Goal: Use online tool/utility: Utilize a website feature to perform a specific function

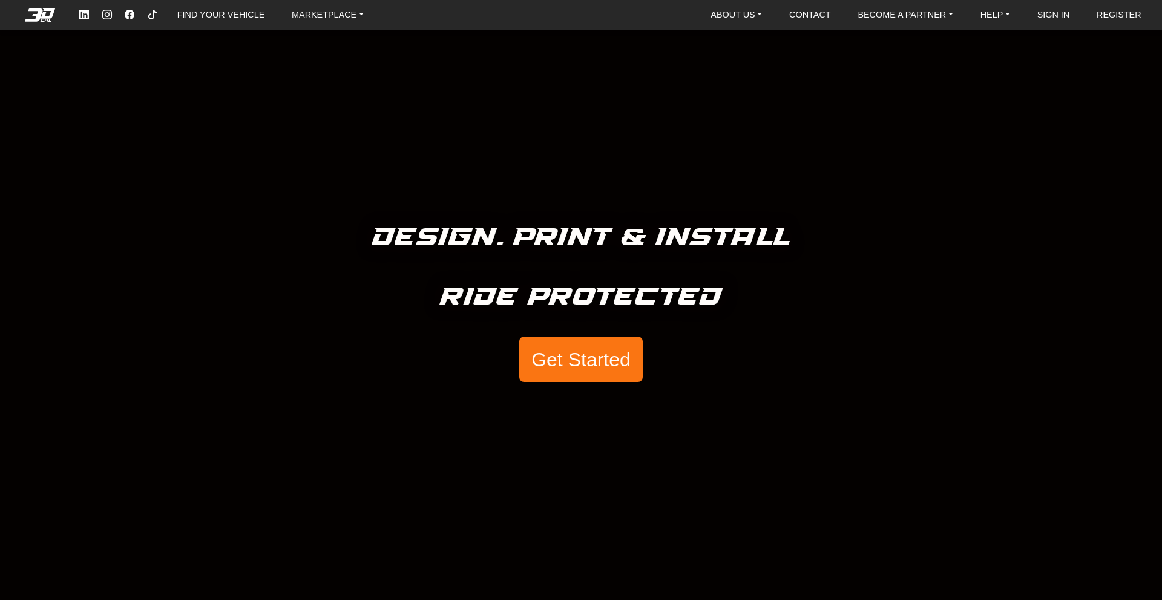
click at [574, 376] on button "Get Started" at bounding box center [580, 359] width 123 height 46
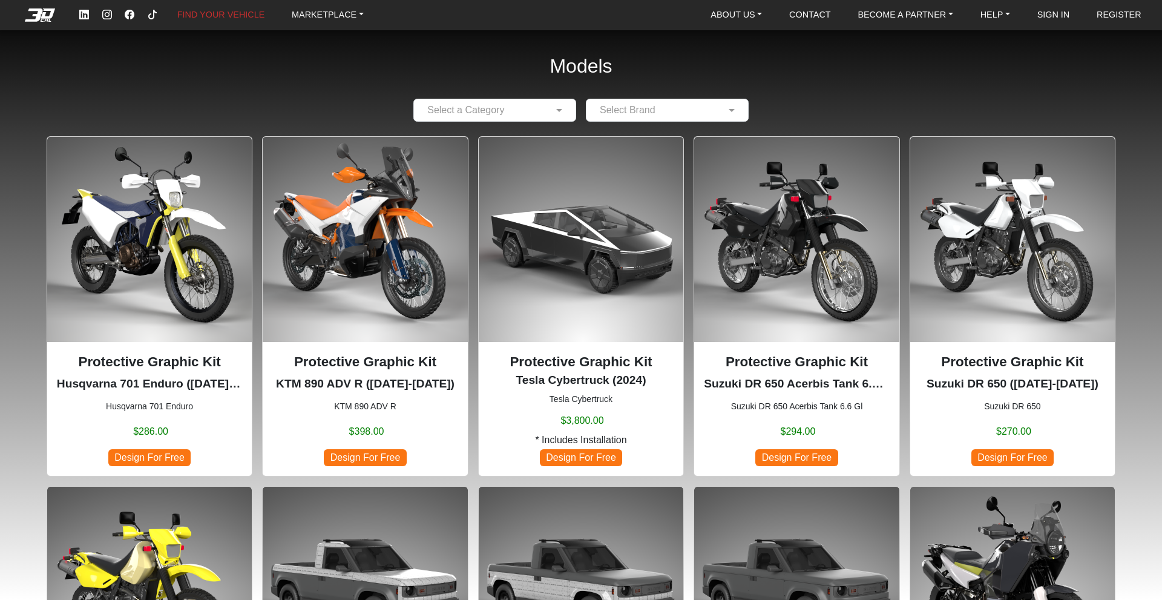
click at [567, 111] on div at bounding box center [495, 109] width 162 height 15
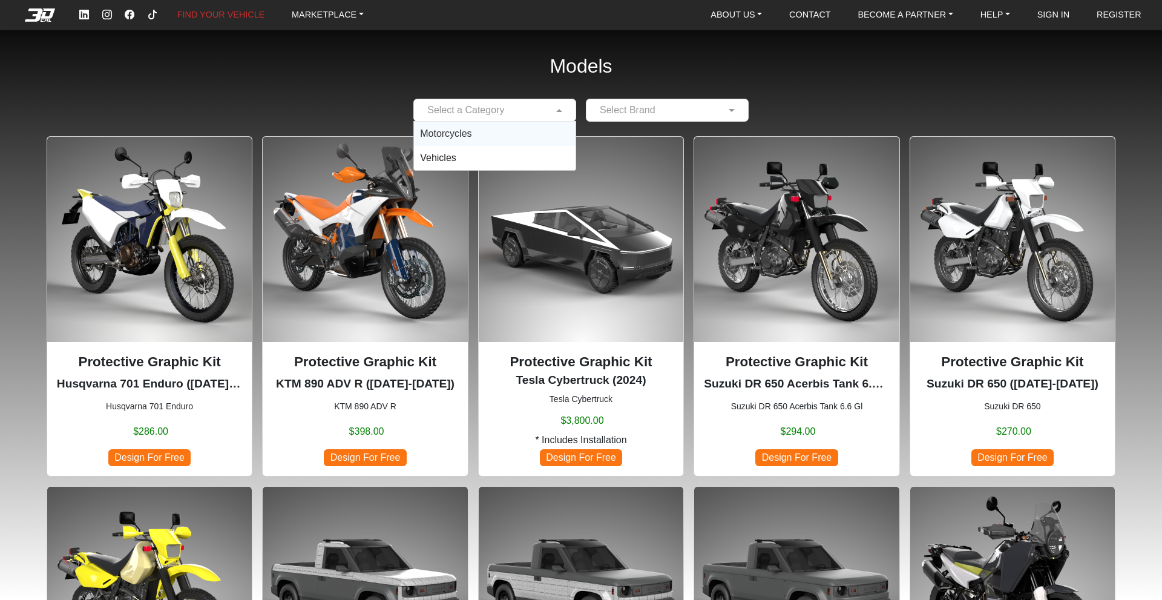
click at [491, 132] on div "Motorcycles" at bounding box center [495, 134] width 162 height 24
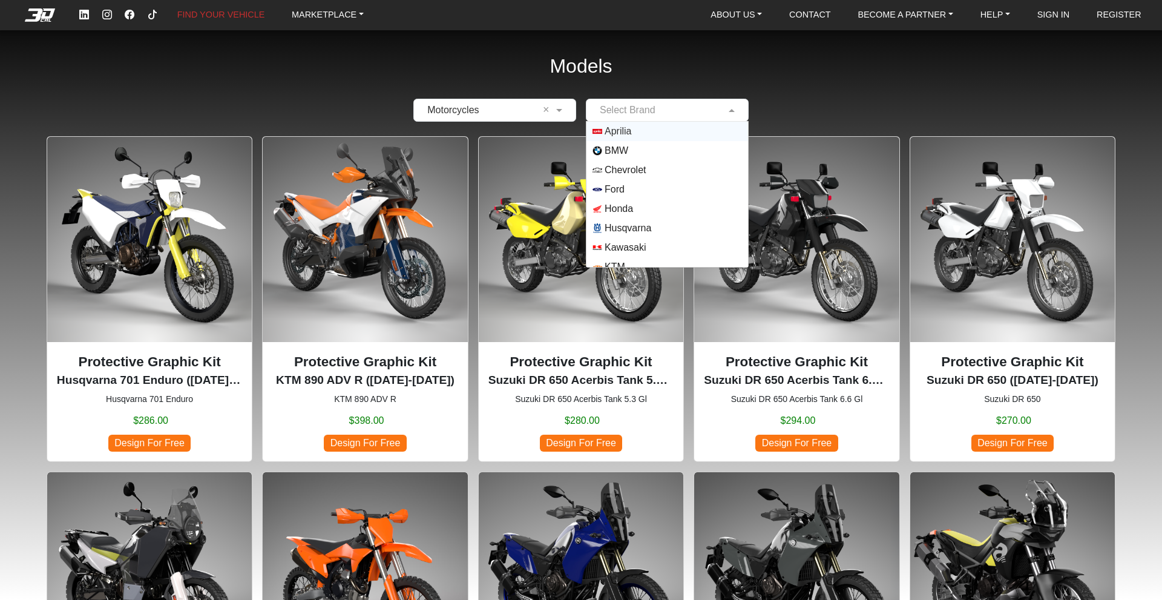
click at [662, 116] on input "text" at bounding box center [654, 110] width 125 height 15
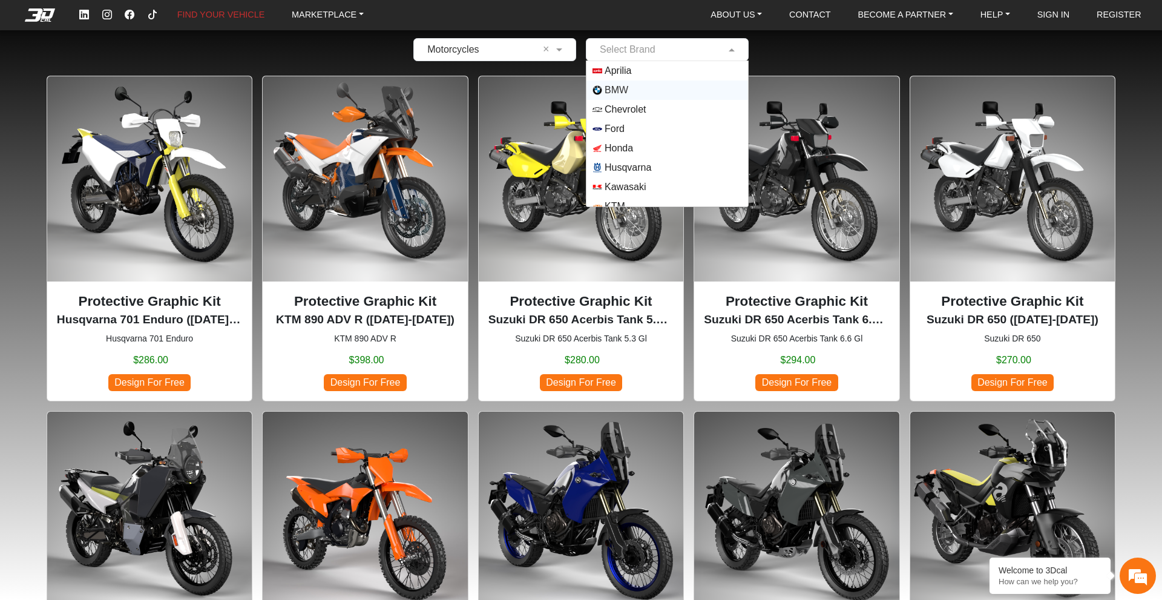
click at [798, 54] on div "× Motorcycles × Select Brand Aprilia BMW Chevrolet Ford Honda Husqvarna Kawasak…" at bounding box center [581, 49] width 1084 height 23
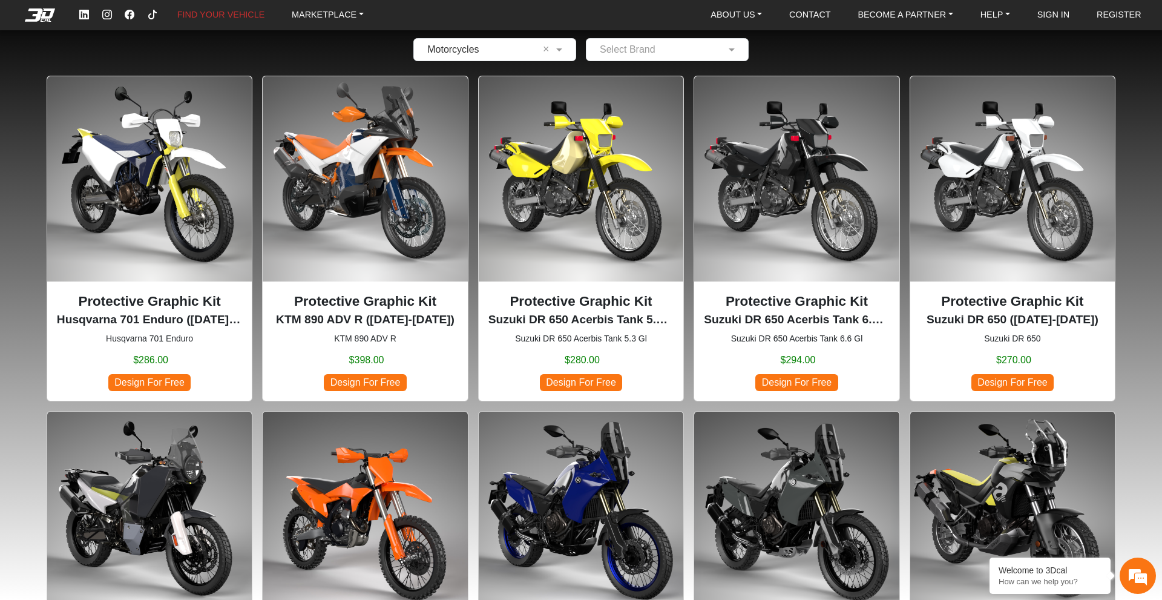
click at [699, 52] on input "text" at bounding box center [654, 49] width 125 height 15
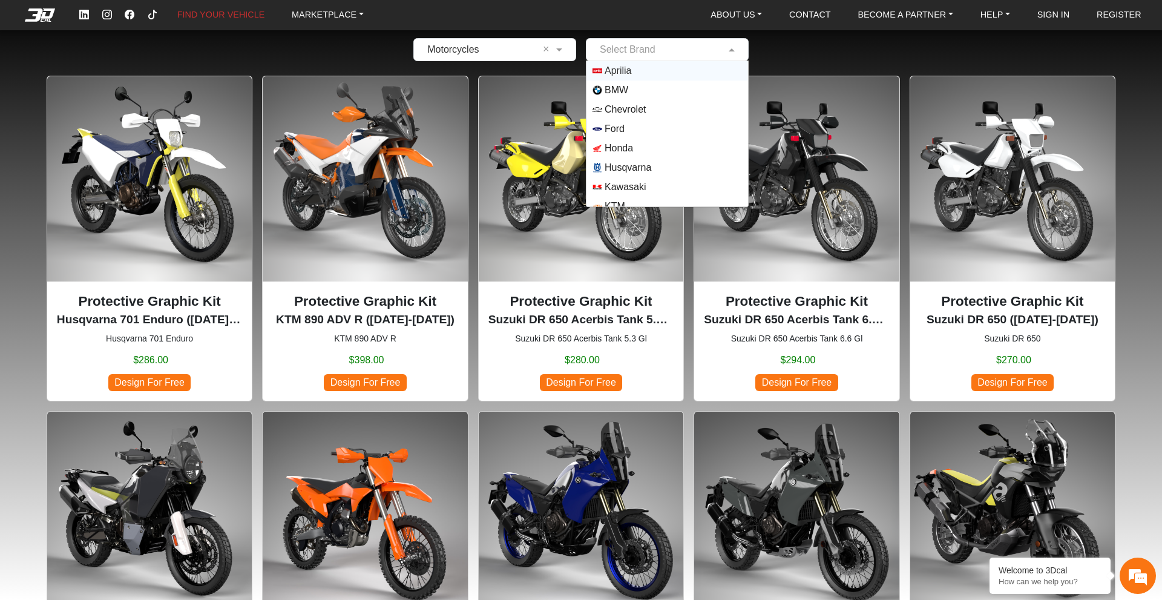
click at [678, 65] on div "Aprilia" at bounding box center [667, 70] width 162 height 19
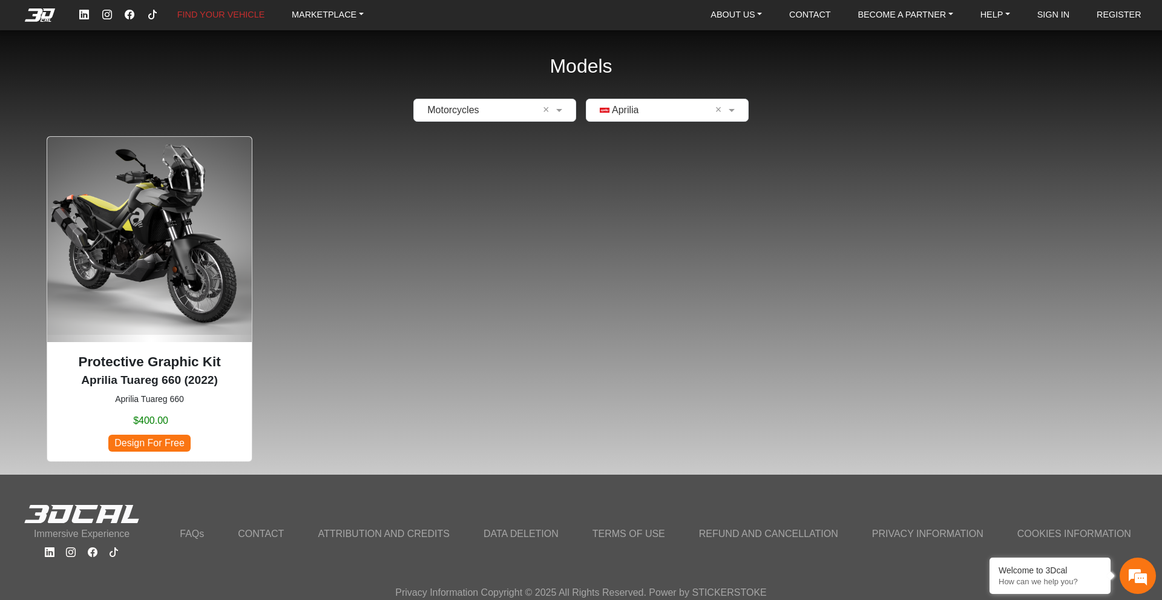
click at [174, 450] on span "Design For Free" at bounding box center [149, 442] width 82 height 16
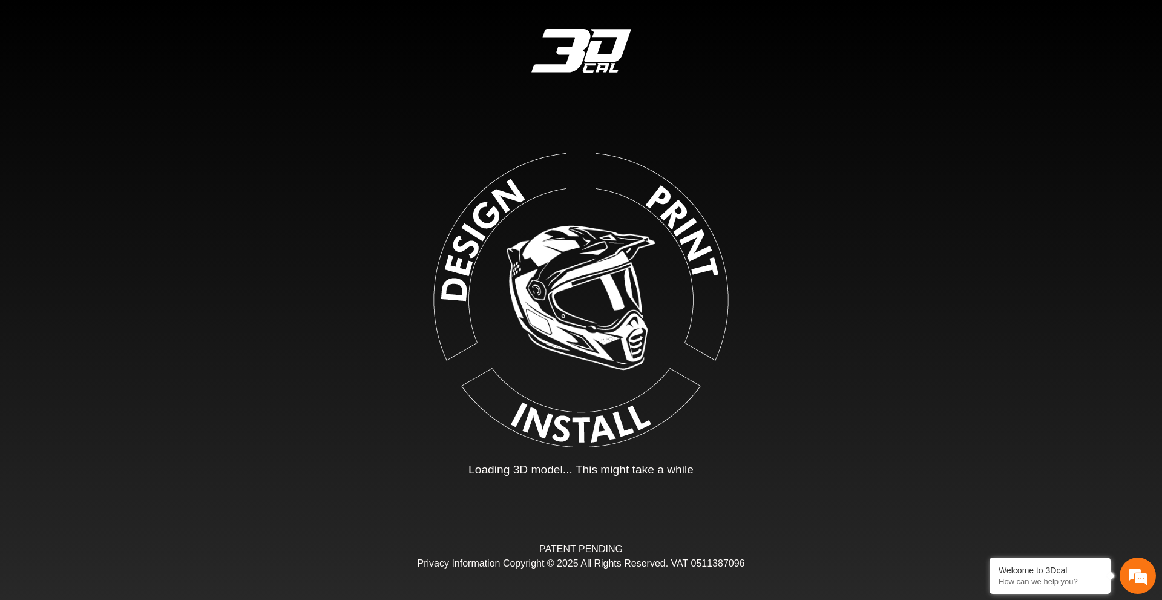
type input "*"
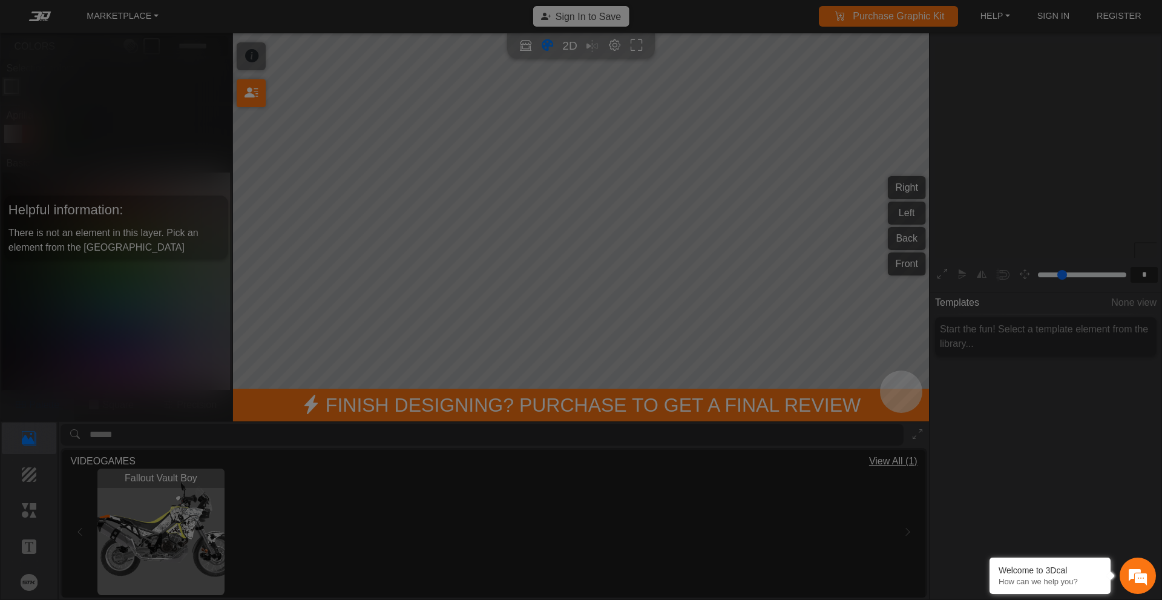
scroll to position [190, 187]
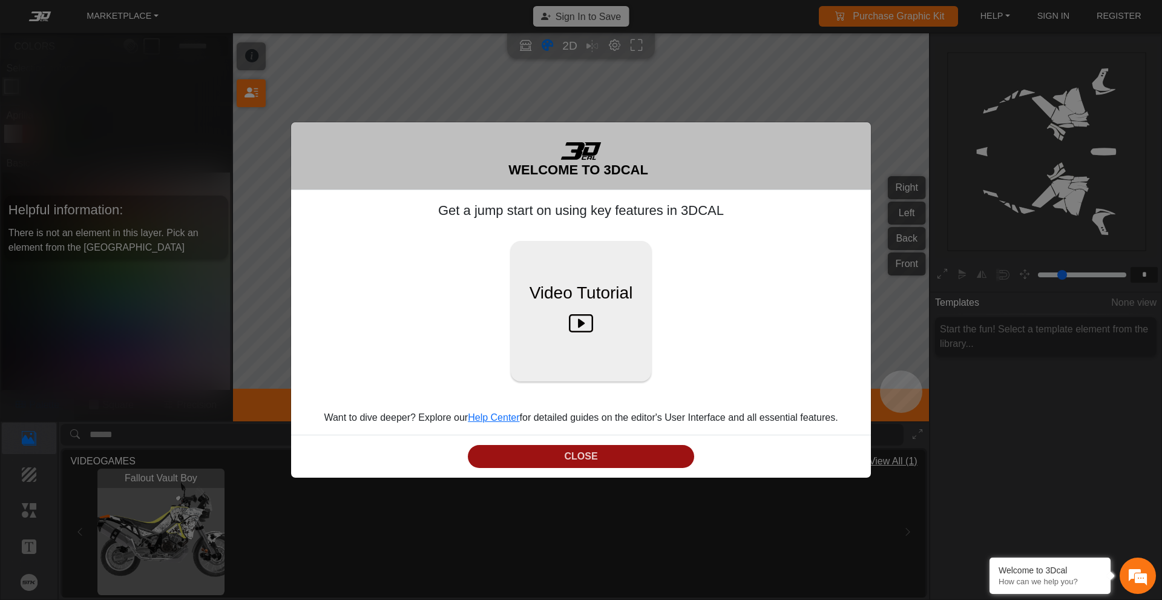
click at [570, 459] on button "CLOSE" at bounding box center [581, 457] width 226 height 24
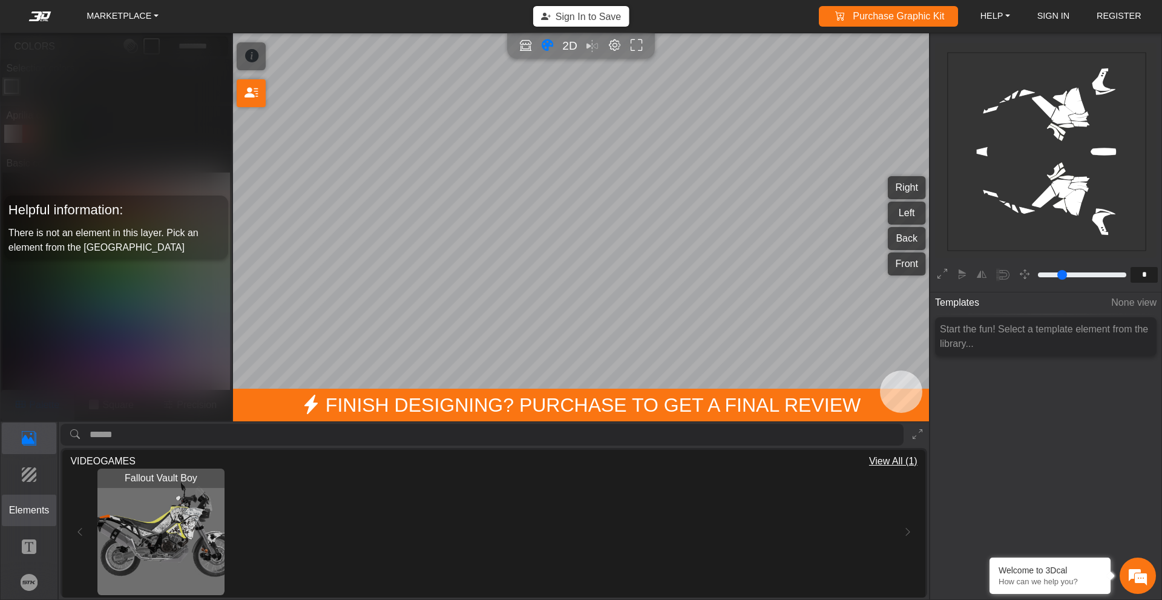
click at [40, 511] on p "Elements" at bounding box center [29, 510] width 54 height 15
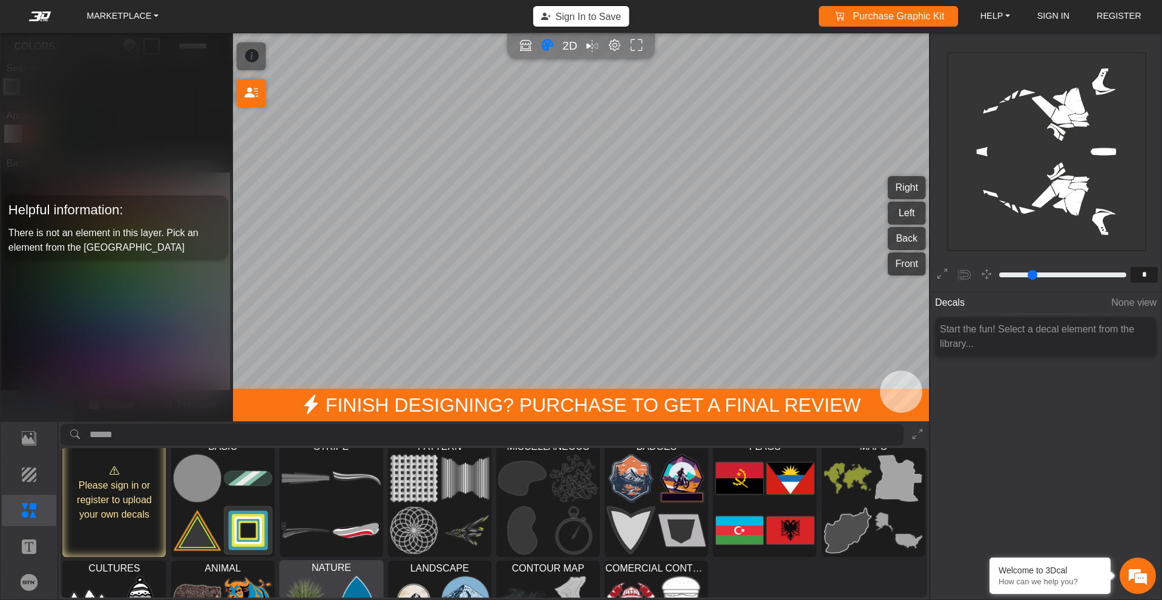
scroll to position [0, 0]
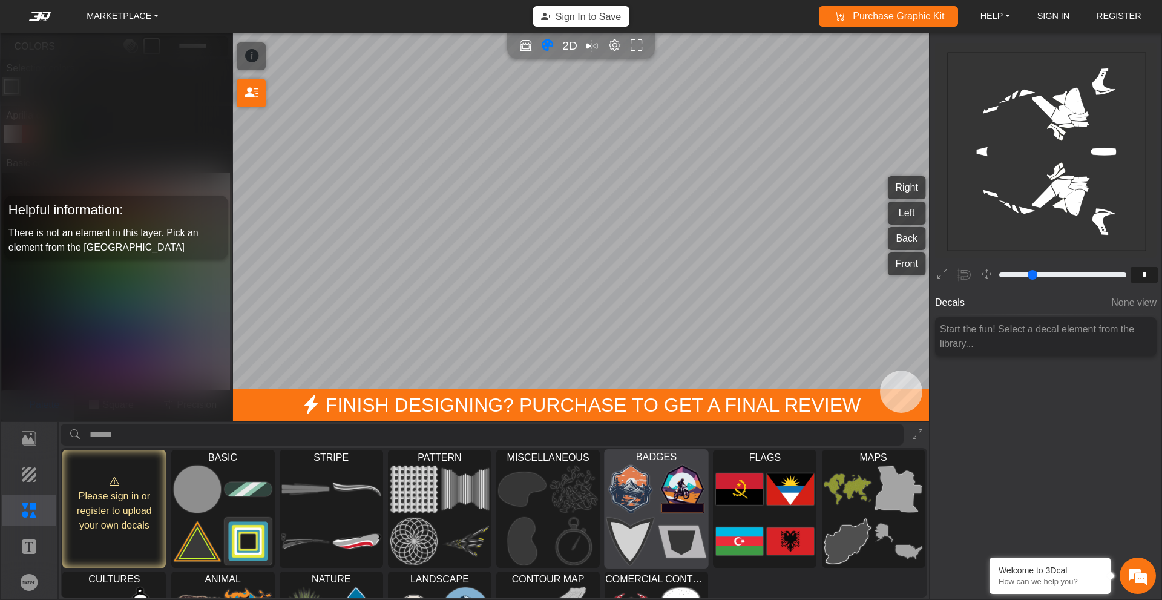
click at [629, 505] on img at bounding box center [631, 489] width 48 height 48
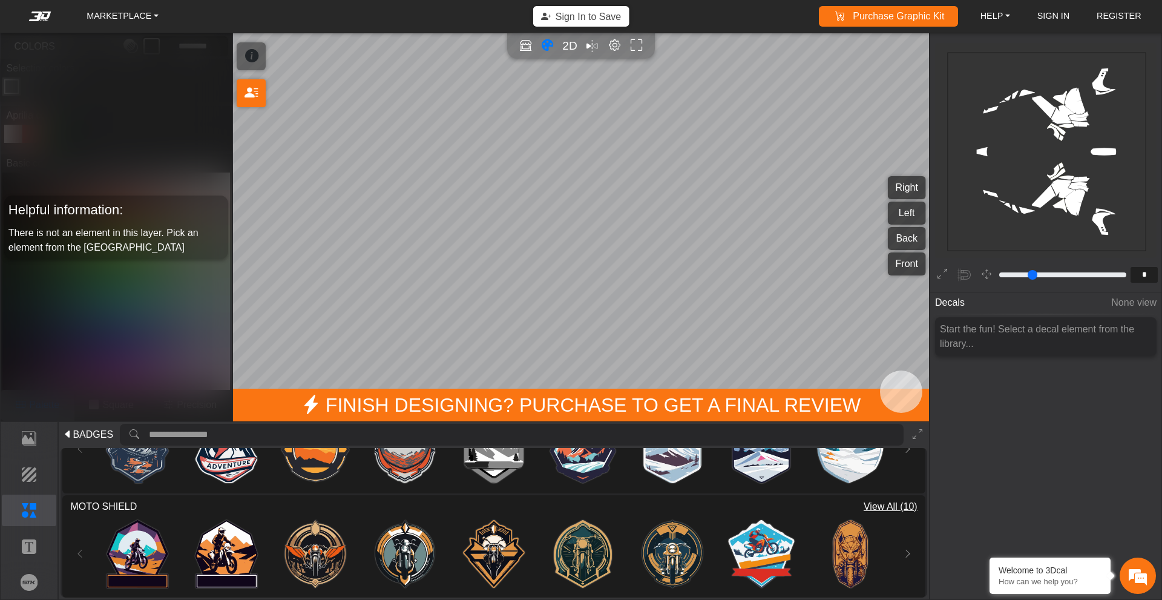
scroll to position [166, 0]
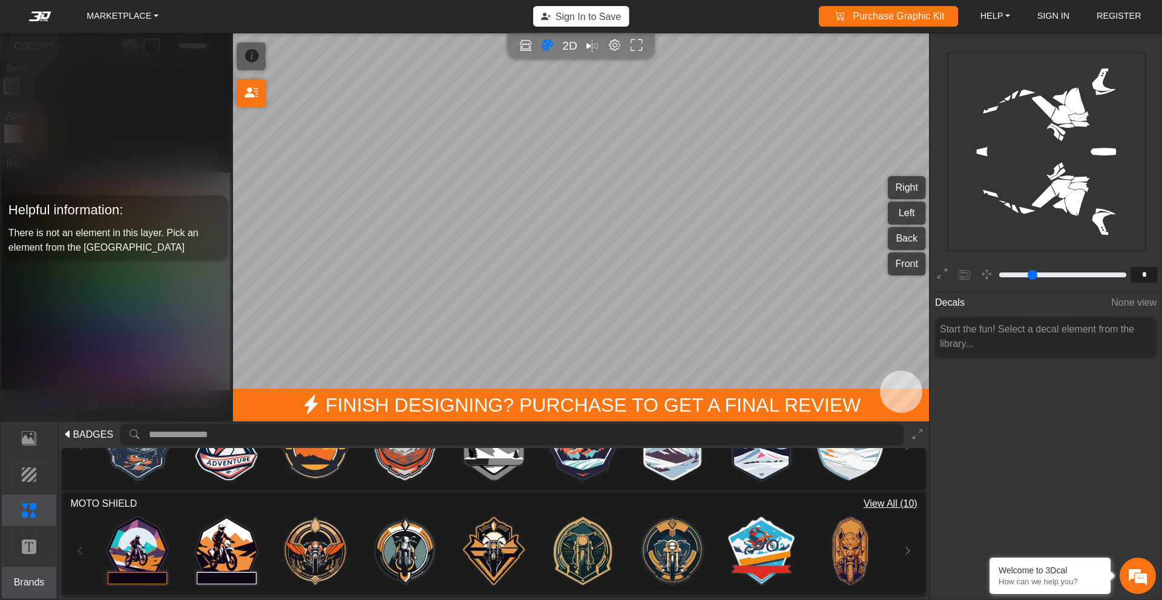
click at [44, 581] on p "Brands" at bounding box center [29, 582] width 54 height 15
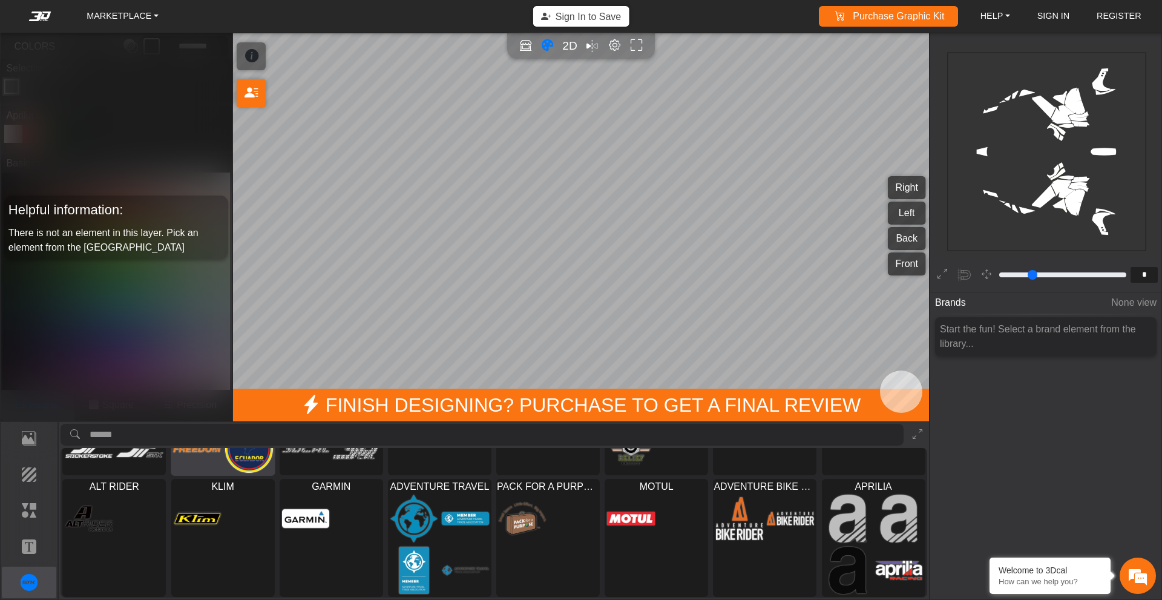
scroll to position [95, 0]
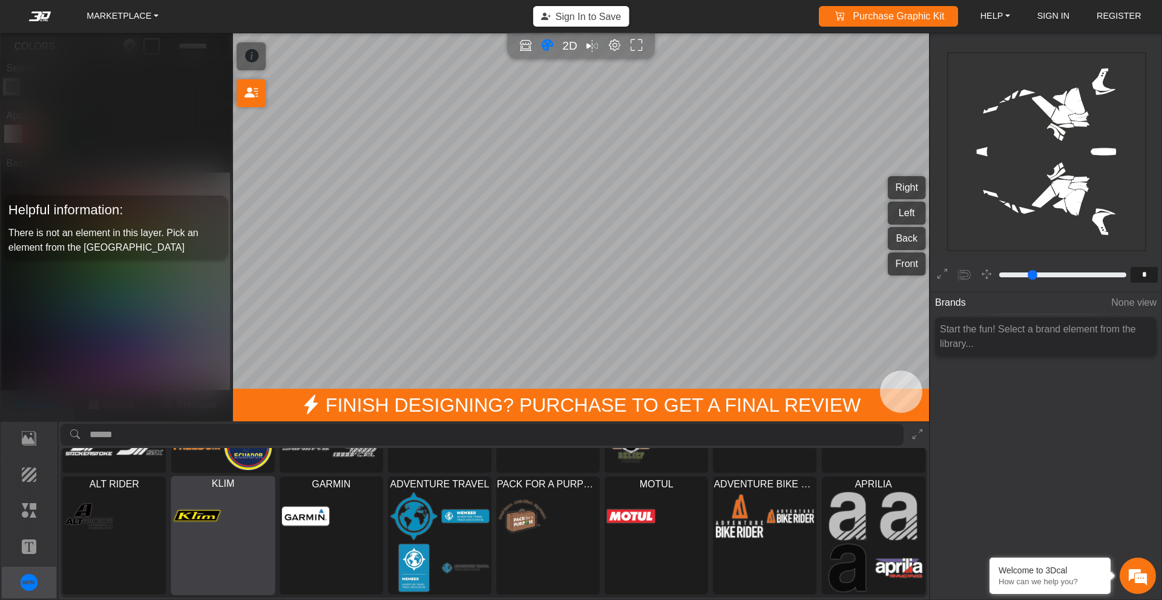
click at [230, 532] on div at bounding box center [222, 541] width 103 height 105
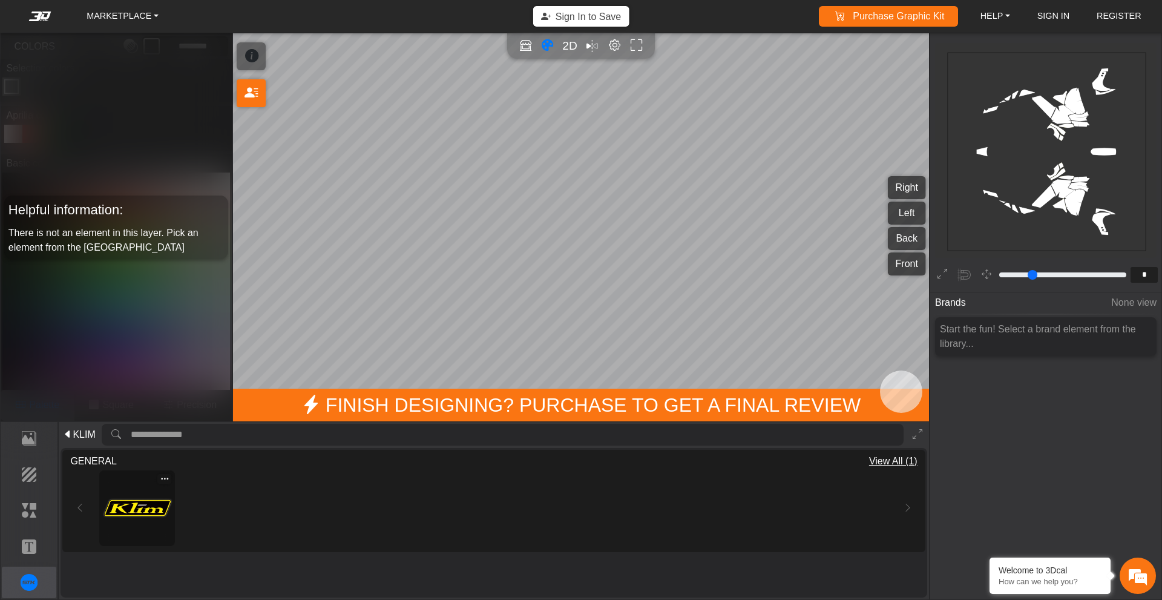
click at [154, 507] on img at bounding box center [137, 508] width 68 height 68
type input "**"
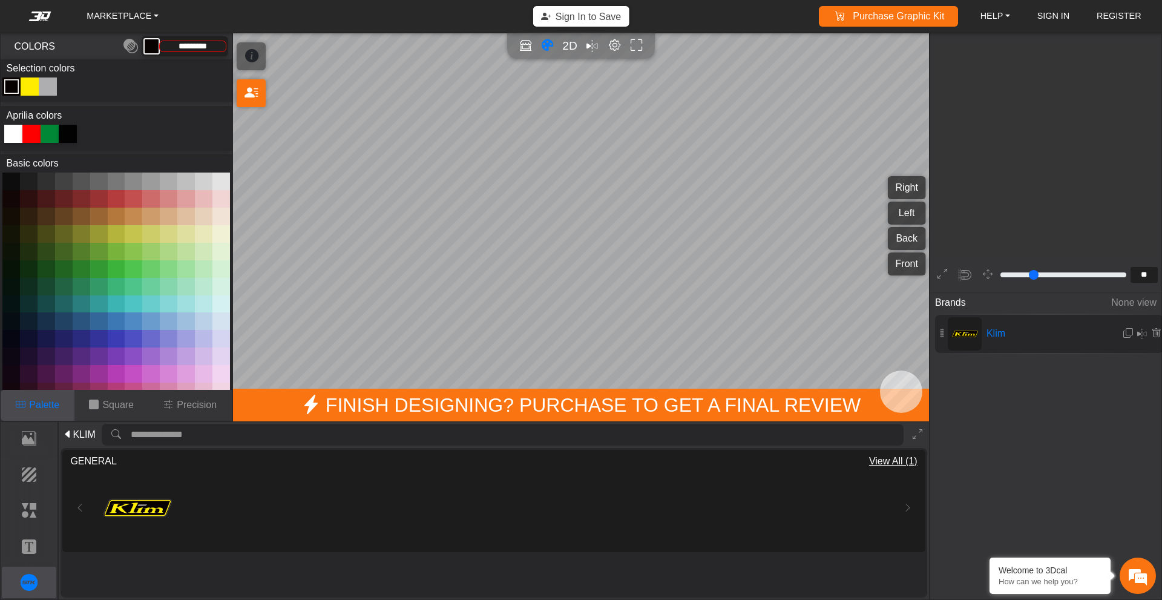
type input "*********"
